Goal: Check status: Check status

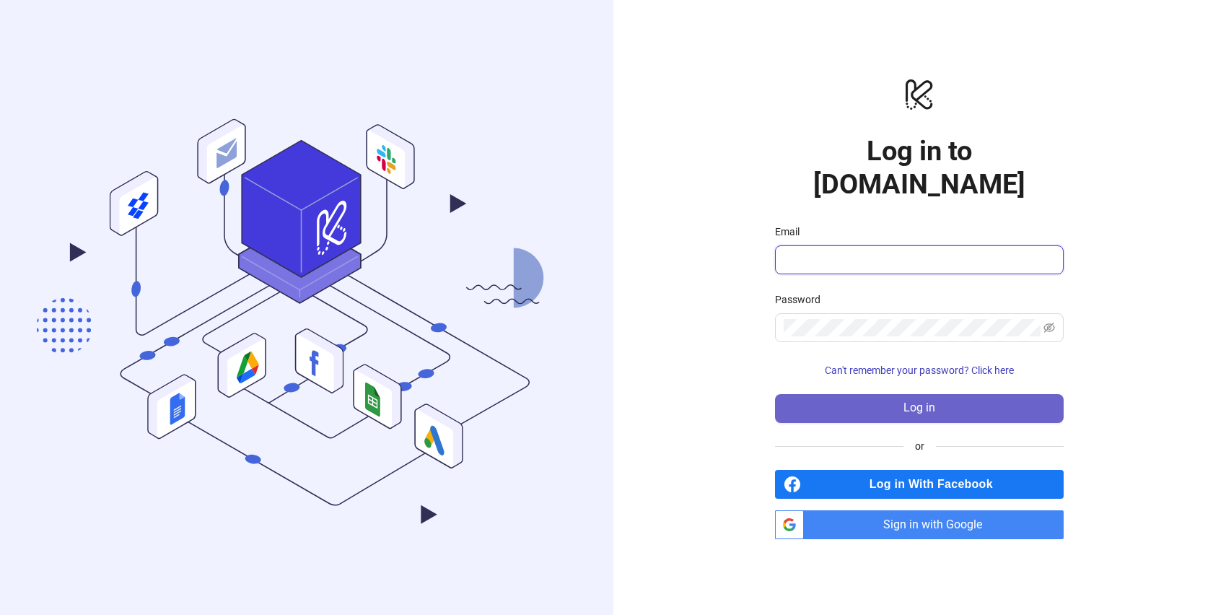
type input "**********"
click at [853, 401] on button "Log in" at bounding box center [919, 408] width 289 height 29
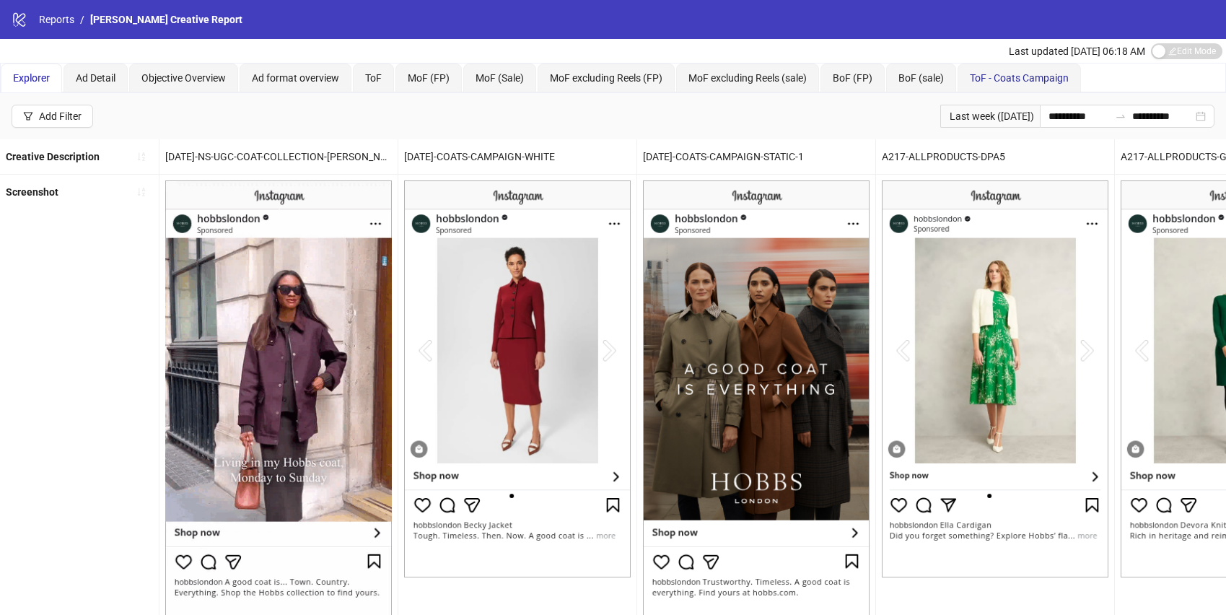
click at [853, 77] on span "ToF - Coats Campaign" at bounding box center [1019, 78] width 99 height 12
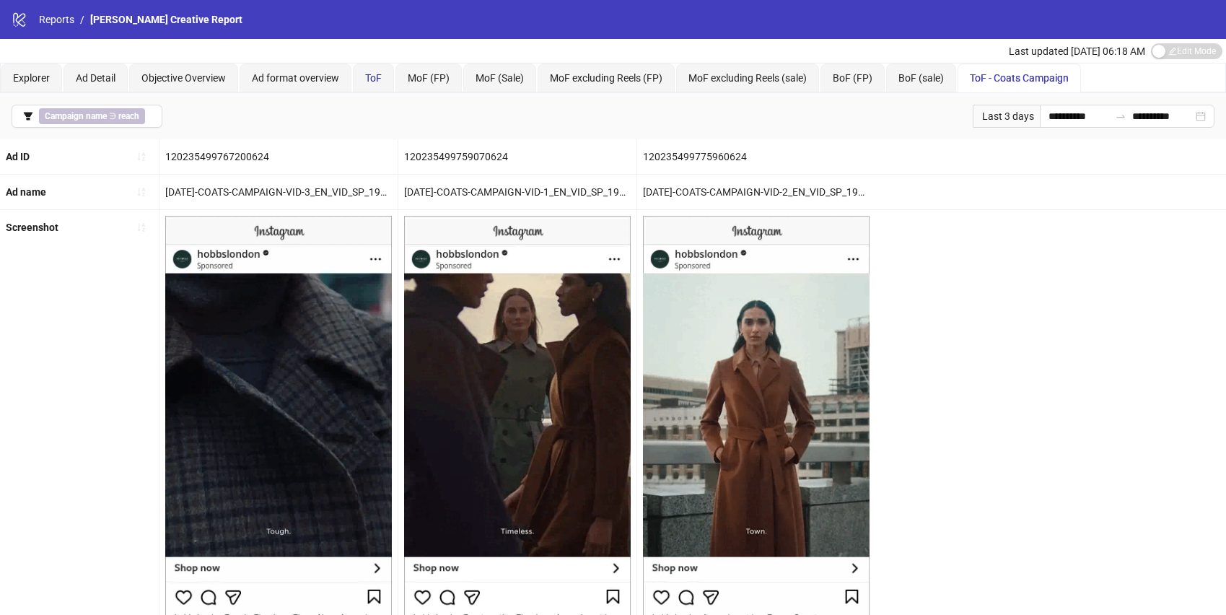
click at [371, 80] on span "ToF" at bounding box center [373, 78] width 17 height 12
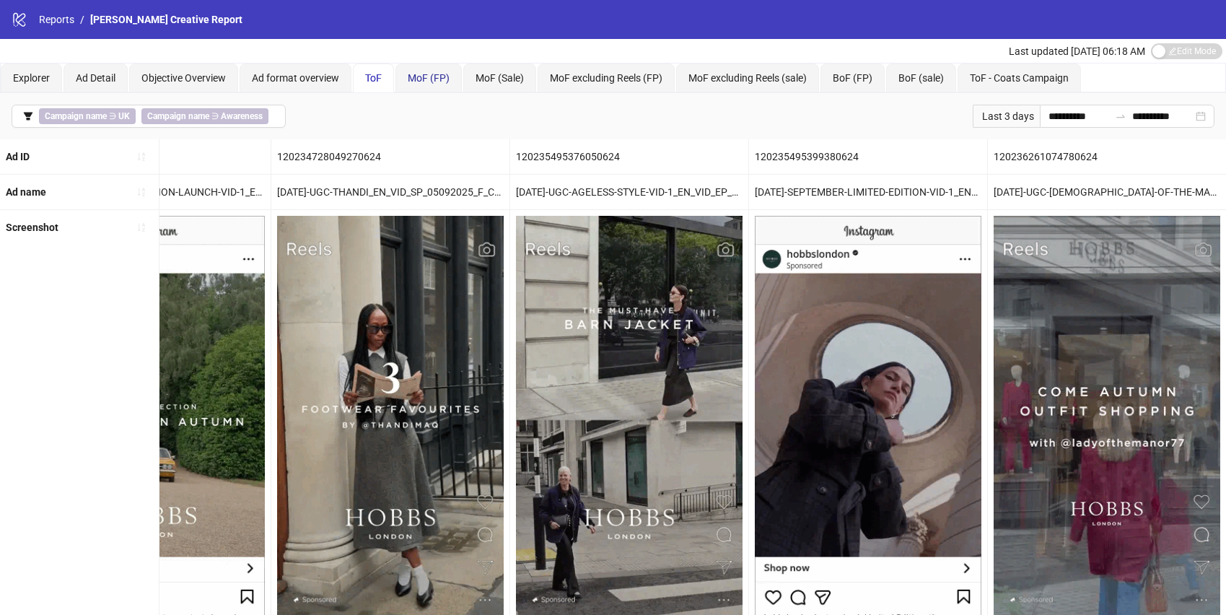
click at [426, 79] on span "MoF (FP)" at bounding box center [429, 78] width 42 height 12
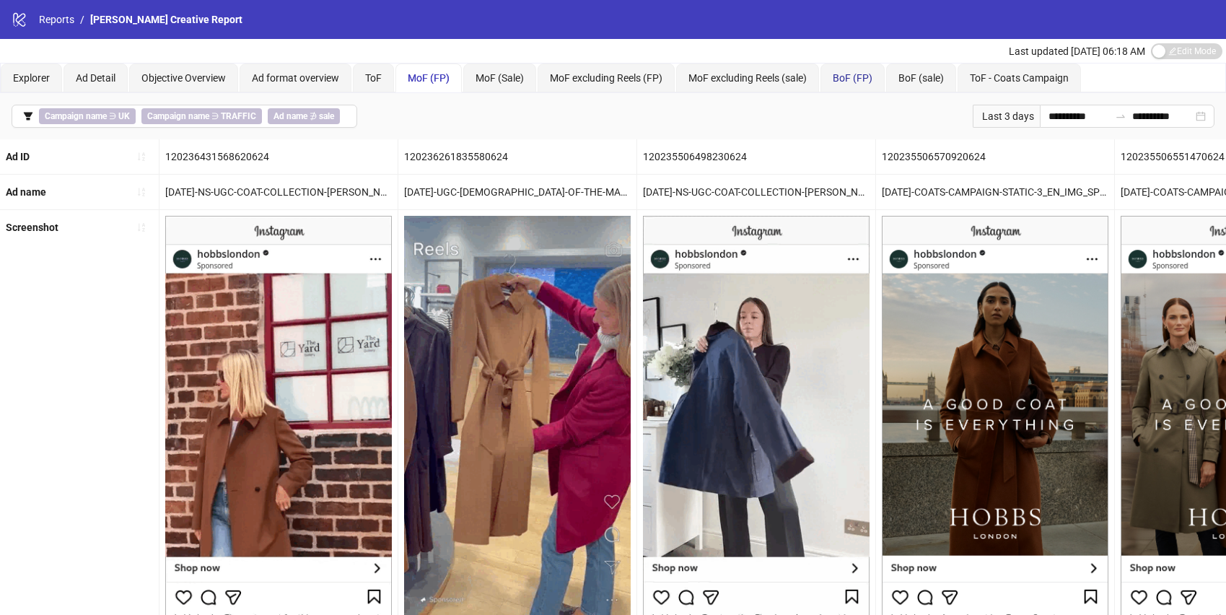
click at [853, 82] on span "BoF (FP)" at bounding box center [853, 78] width 40 height 12
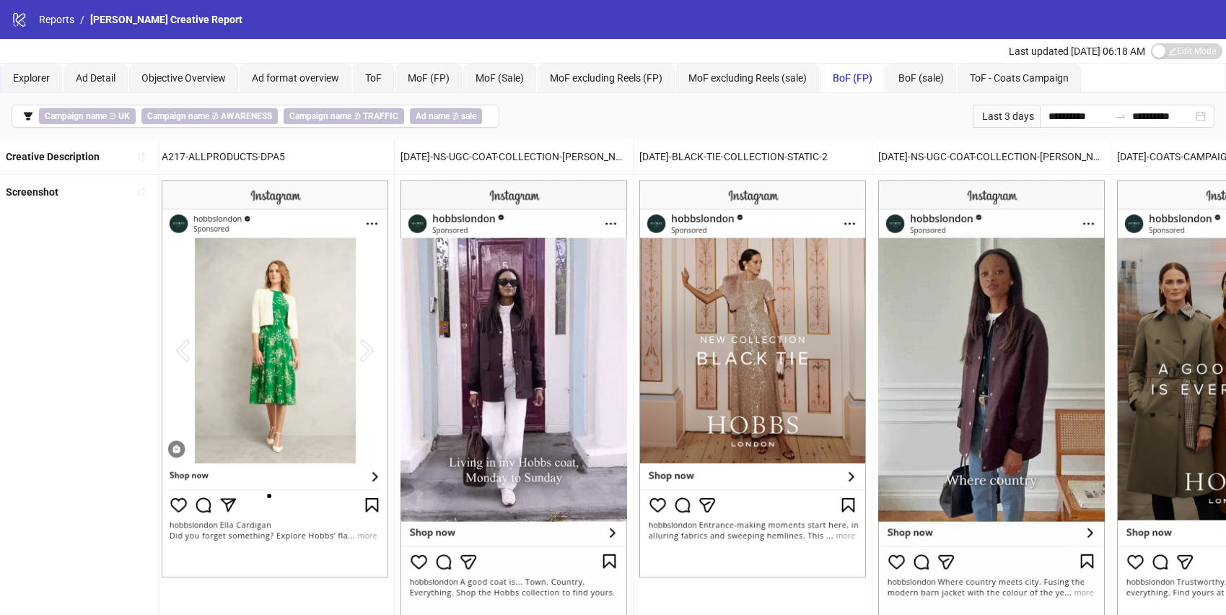
scroll to position [0, 184]
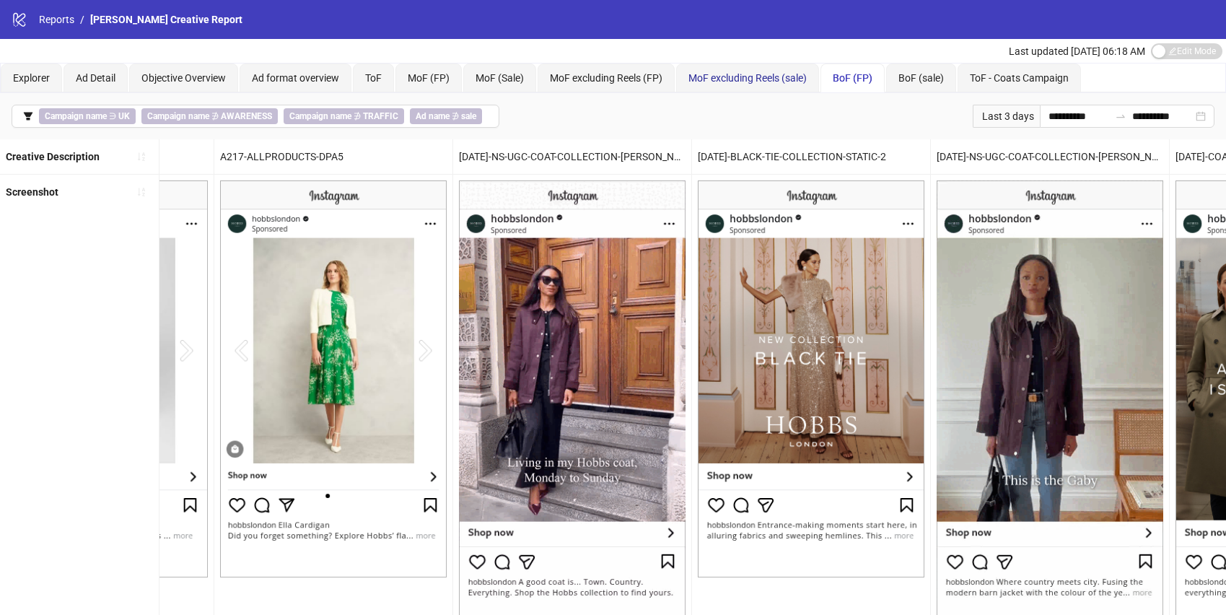
click at [725, 74] on span "MoF excluding Reels (sale)" at bounding box center [748, 78] width 118 height 12
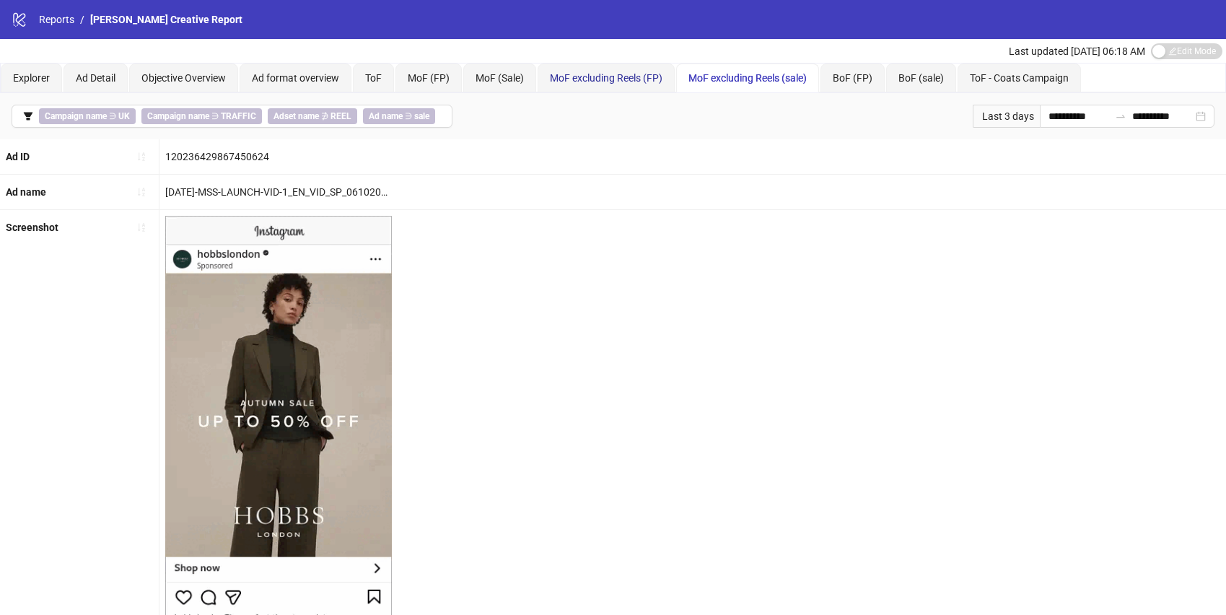
click at [584, 79] on span "MoF excluding Reels (FP)" at bounding box center [606, 78] width 113 height 12
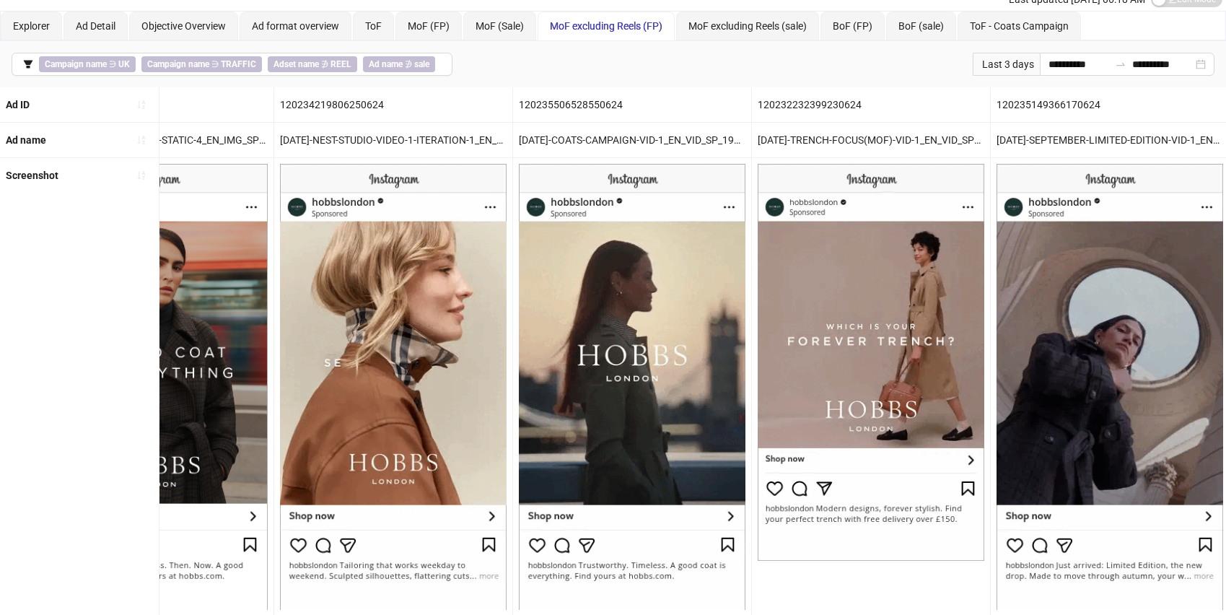
scroll to position [0, 1322]
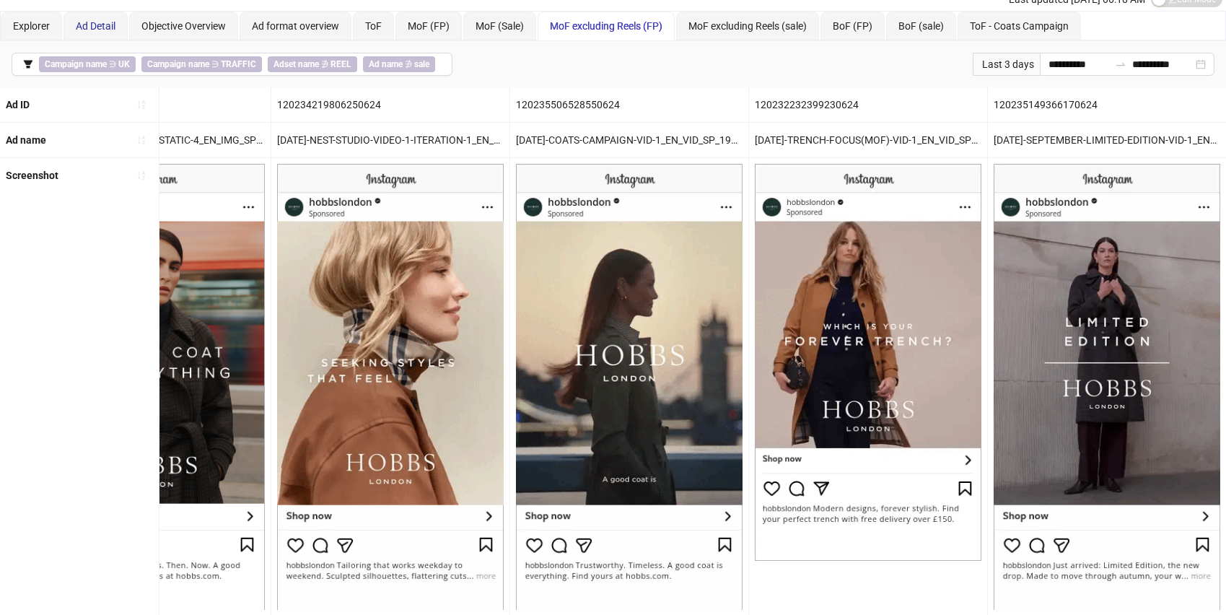
click at [93, 28] on span "Ad Detail" at bounding box center [96, 26] width 40 height 12
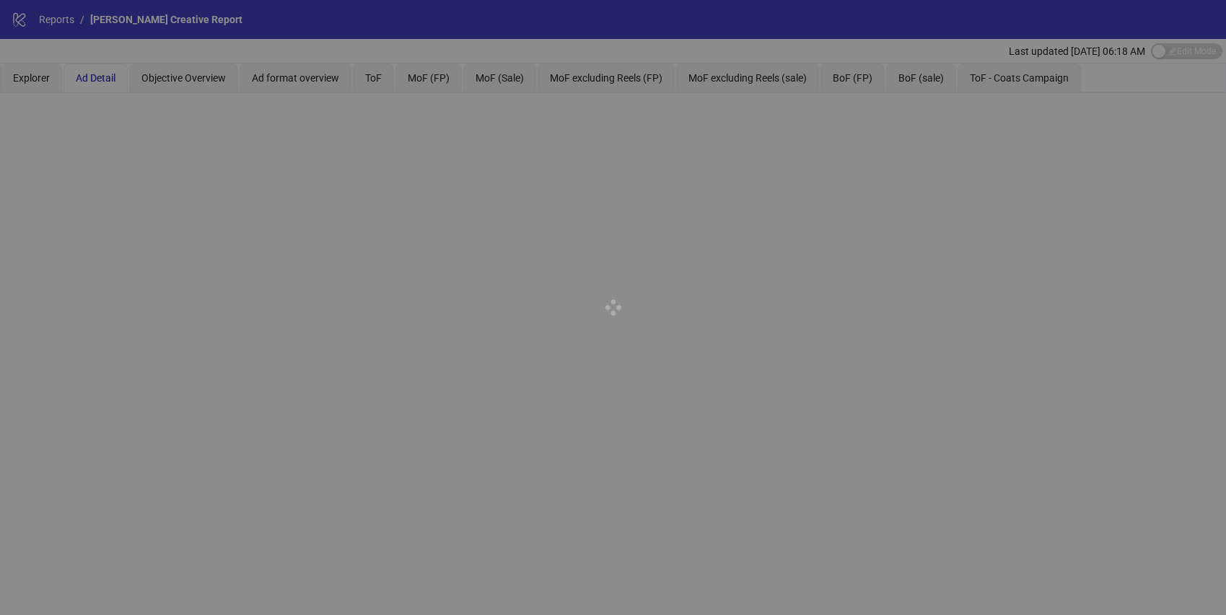
scroll to position [0, 0]
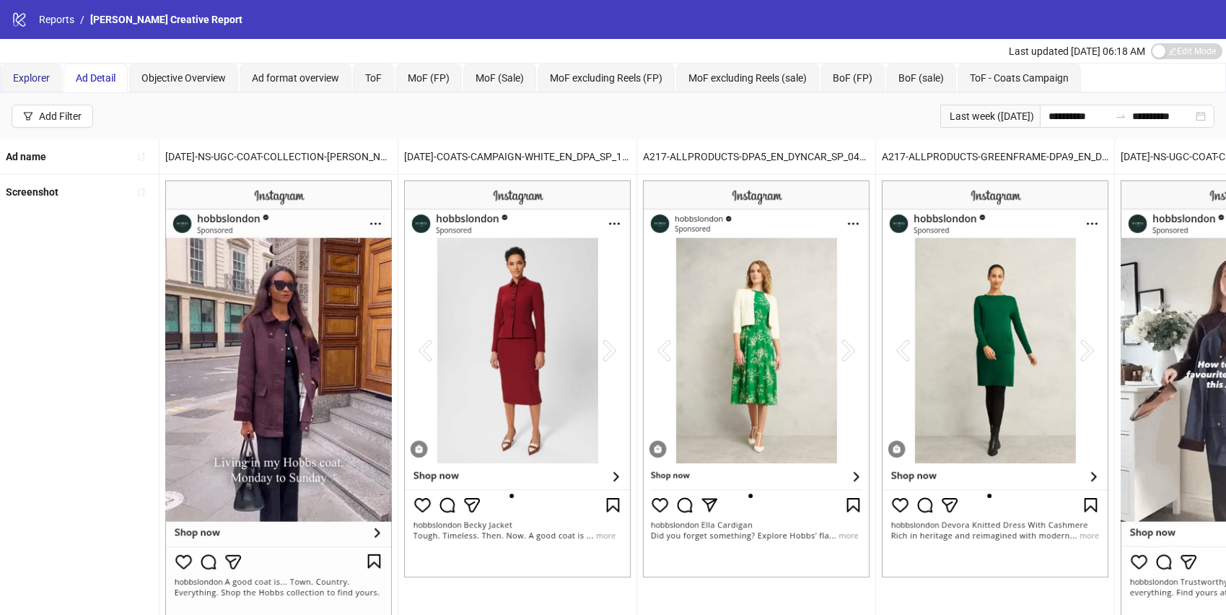
click at [28, 84] on div "Explorer" at bounding box center [31, 78] width 37 height 16
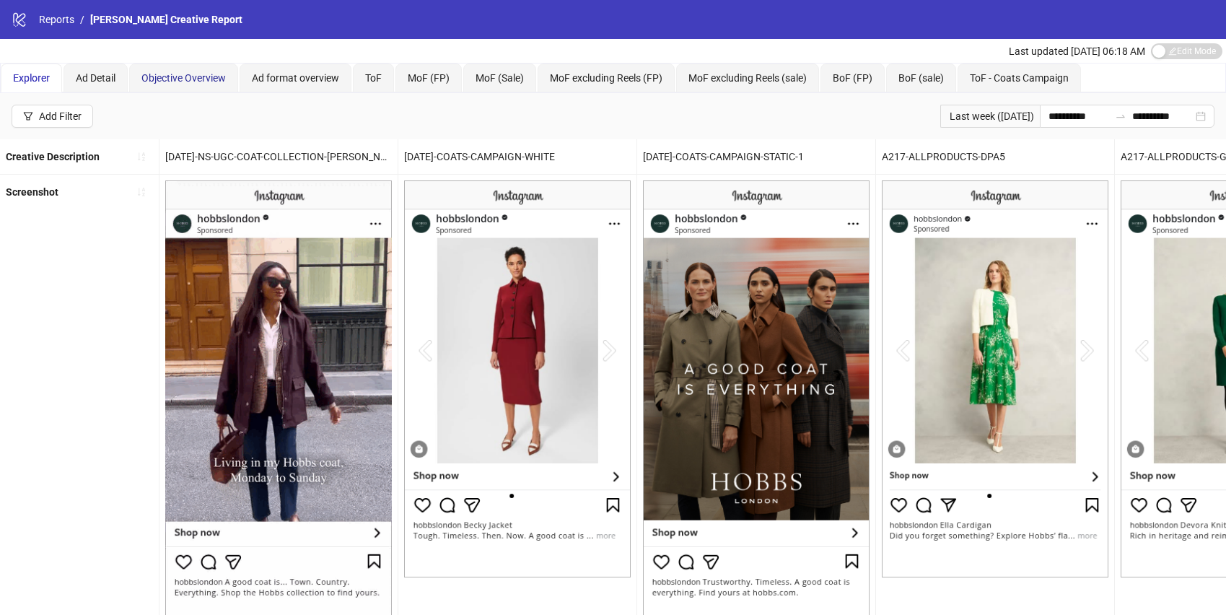
click at [190, 83] on span "Objective Overview" at bounding box center [183, 78] width 84 height 12
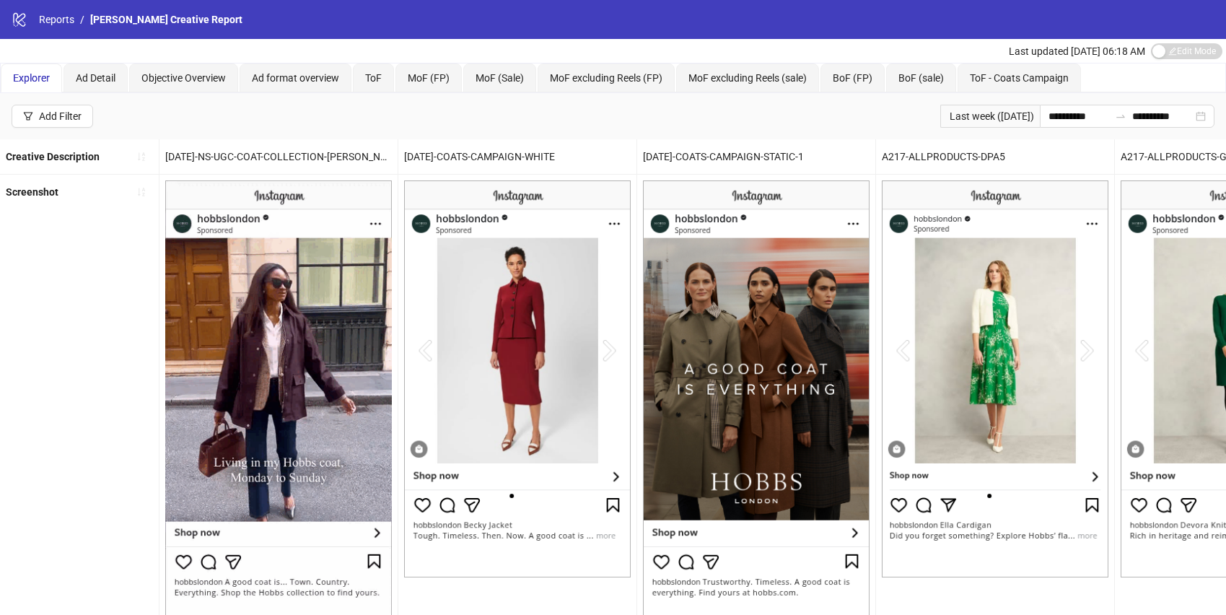
click at [651, 123] on div "**********" at bounding box center [613, 116] width 1226 height 46
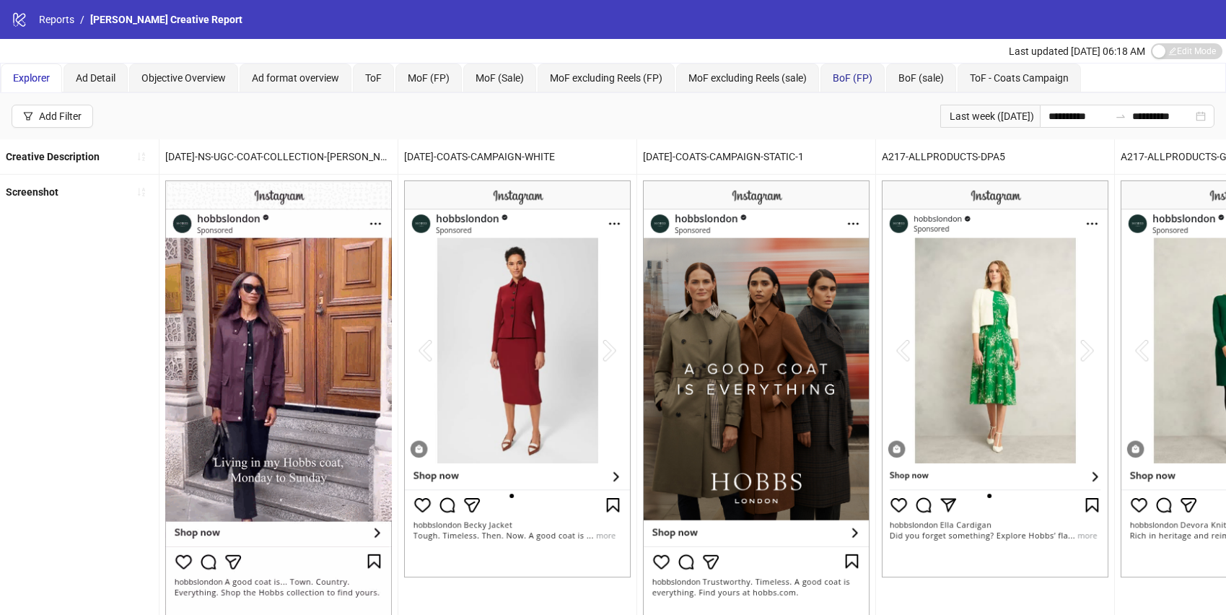
click at [852, 83] on span "BoF (FP)" at bounding box center [853, 78] width 40 height 12
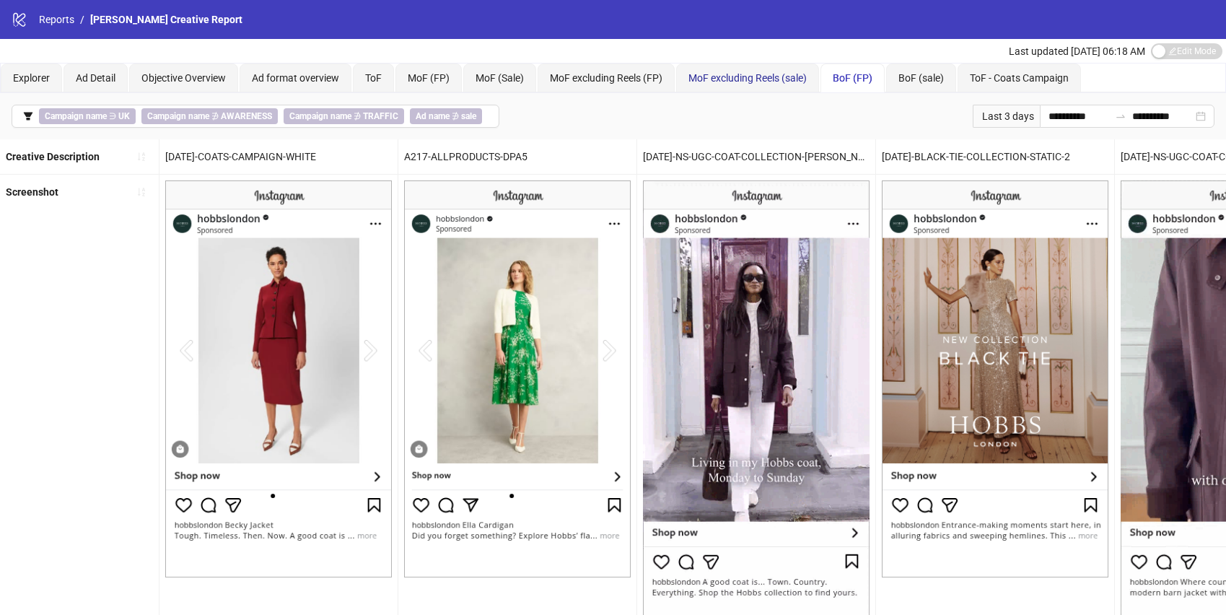
click at [777, 81] on span "MoF excluding Reels (sale)" at bounding box center [748, 78] width 118 height 12
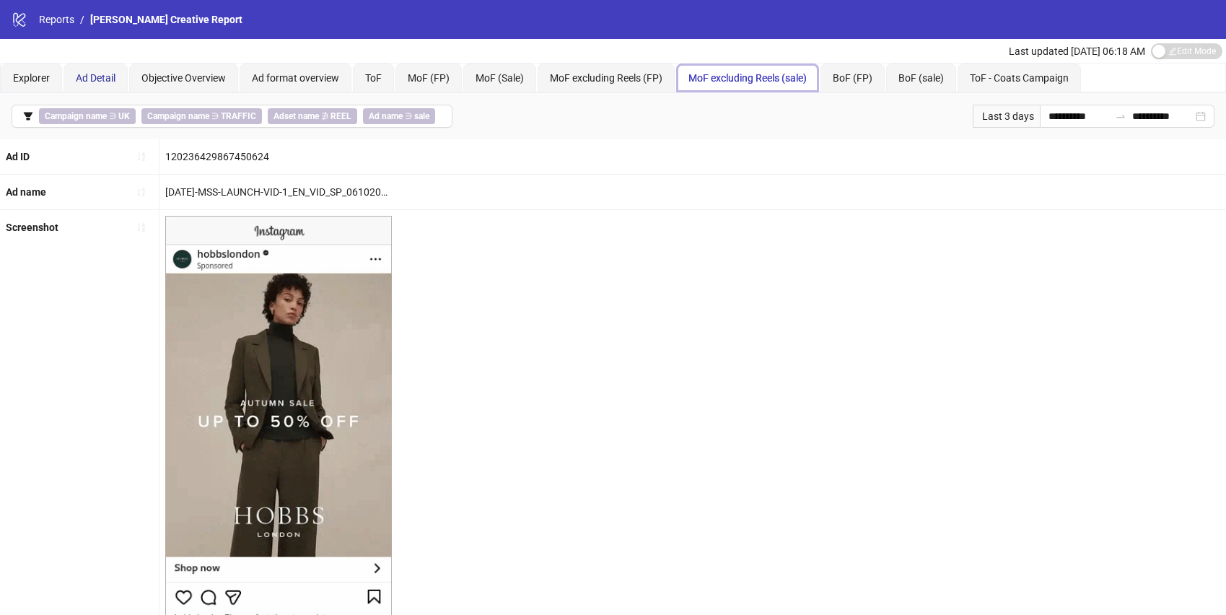
click at [92, 79] on span "Ad Detail" at bounding box center [96, 78] width 40 height 12
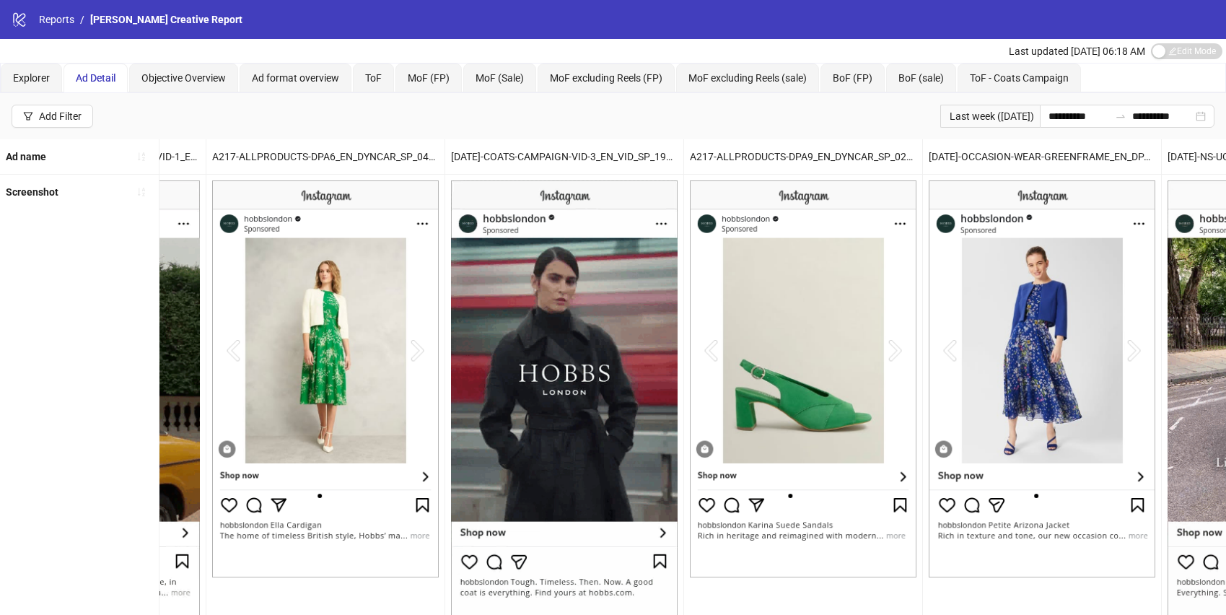
scroll to position [0, 2025]
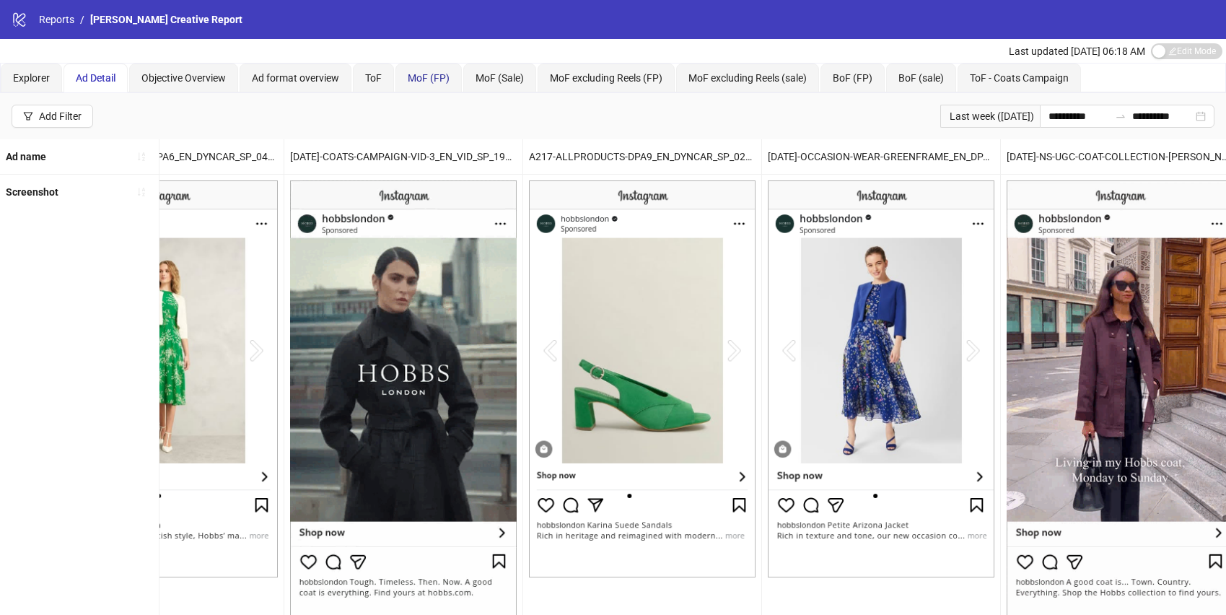
click at [422, 82] on span "MoF (FP)" at bounding box center [429, 78] width 42 height 12
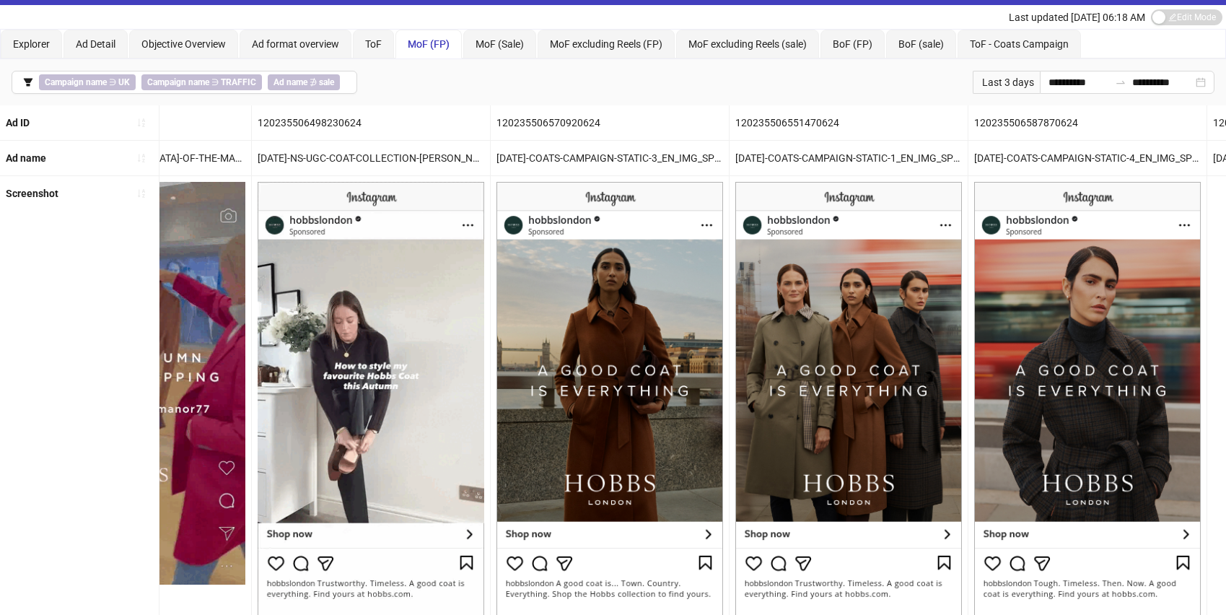
scroll to position [0, 417]
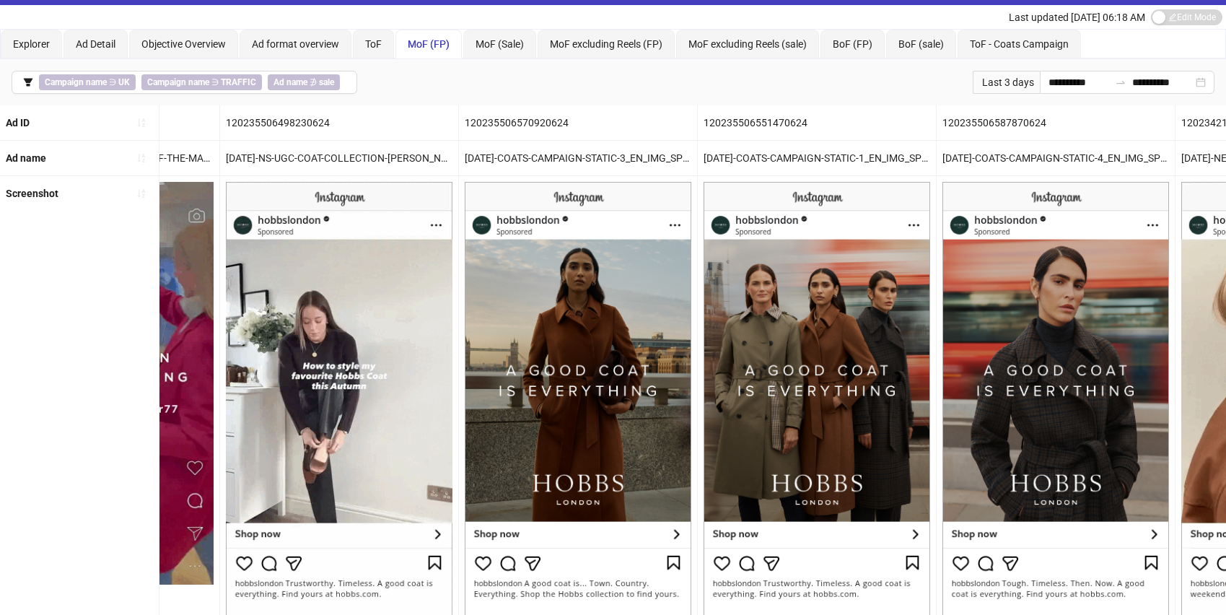
click at [853, 83] on div "Last 3 days" at bounding box center [1006, 82] width 67 height 23
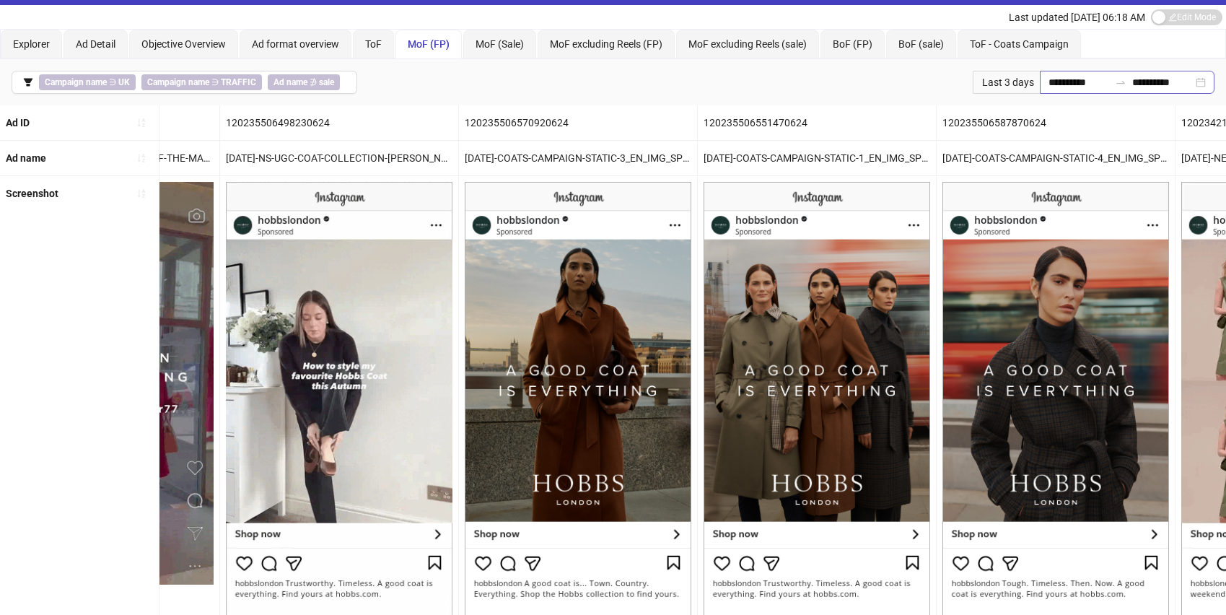
click at [853, 84] on div "**********" at bounding box center [1127, 82] width 175 height 23
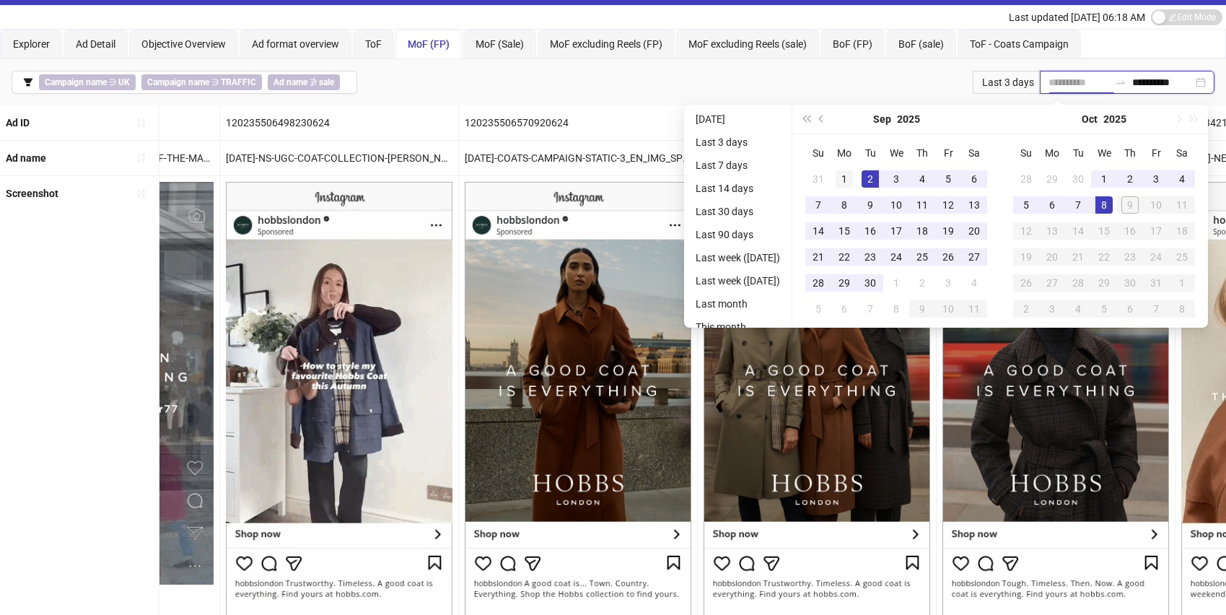
type input "**********"
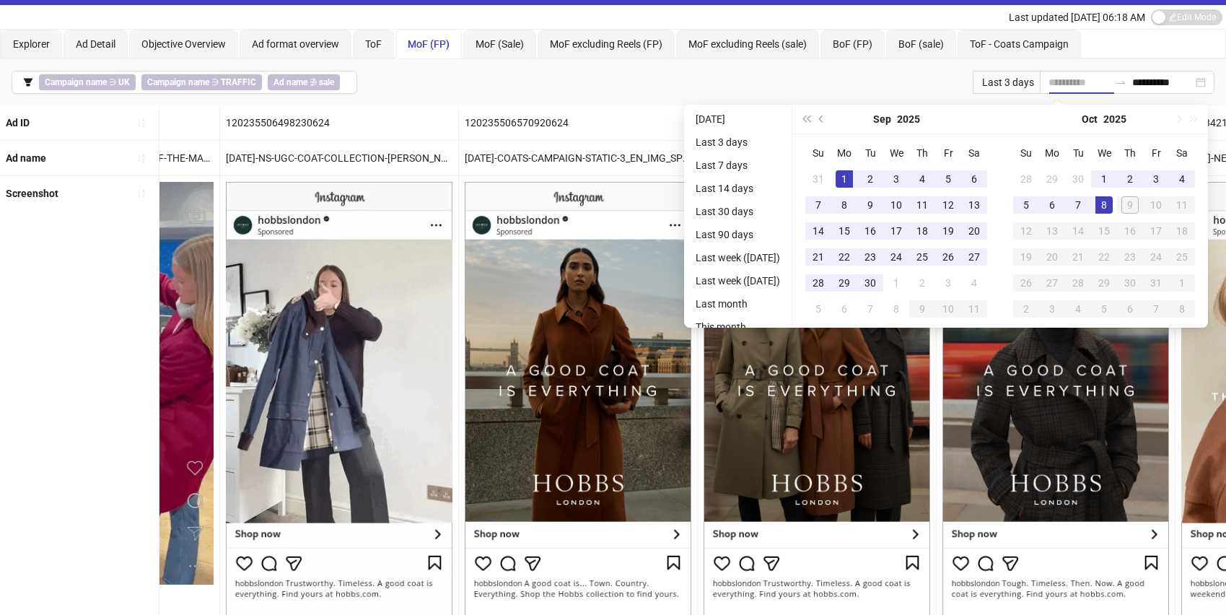
click at [850, 178] on div "1" at bounding box center [844, 178] width 17 height 17
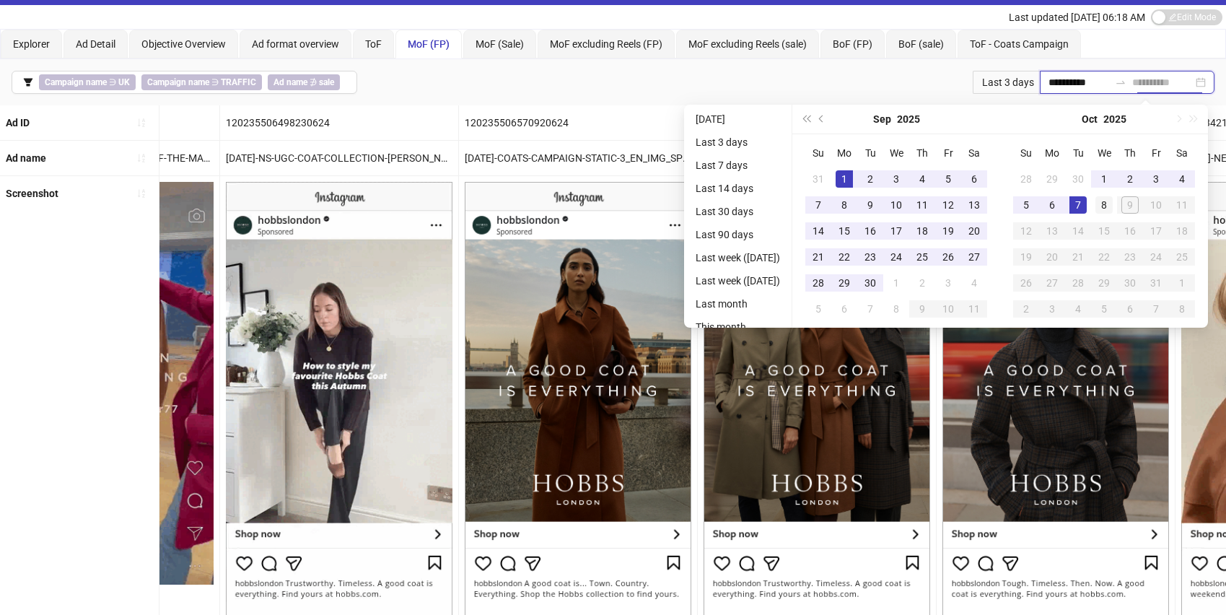
type input "**********"
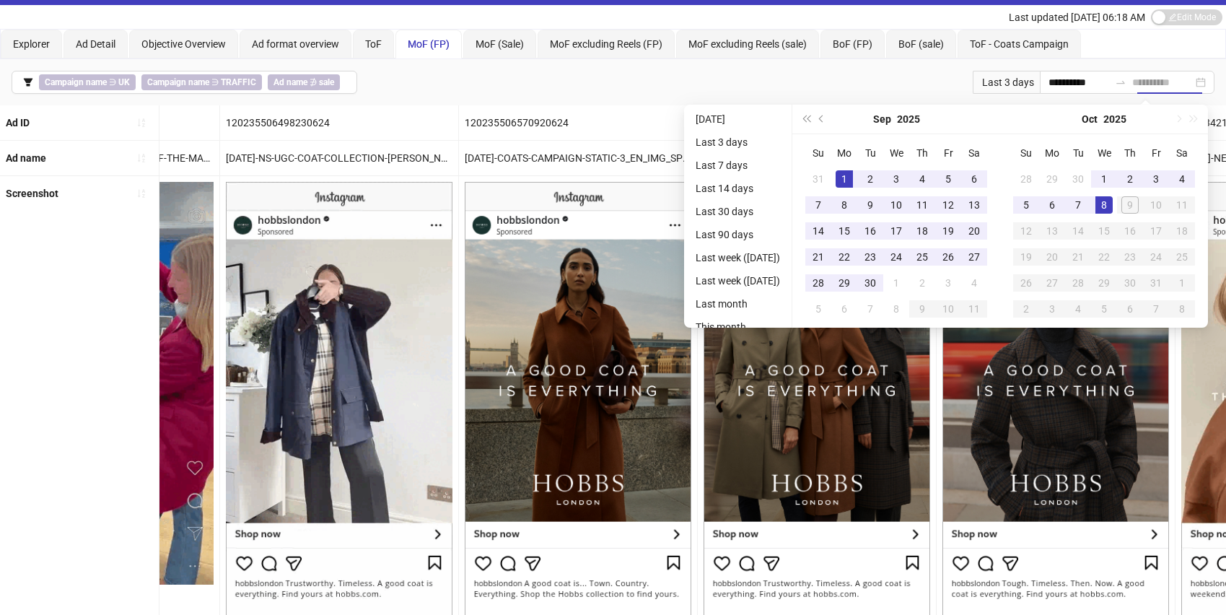
click at [853, 208] on div "8" at bounding box center [1104, 204] width 17 height 17
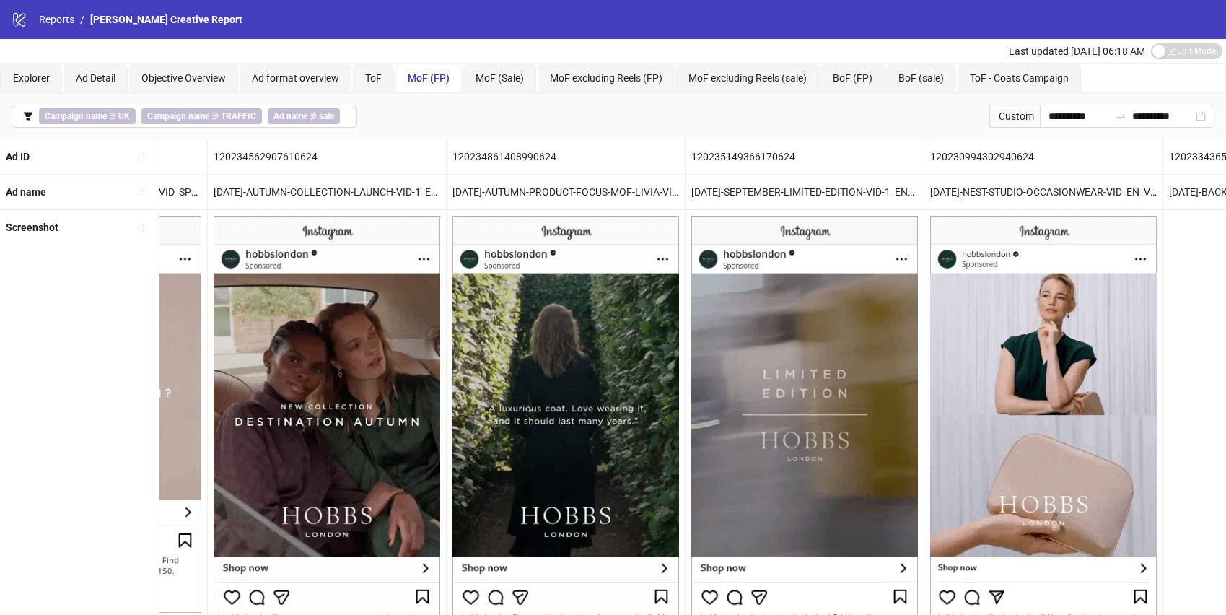
scroll to position [0, 2293]
